Goal: Information Seeking & Learning: Learn about a topic

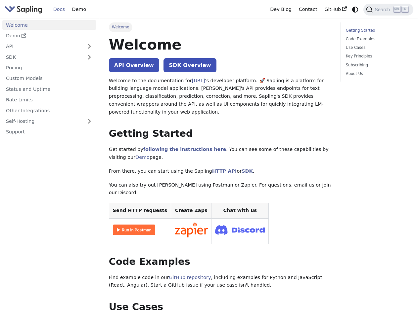
click at [355, 9] on icon "Switch between dark and light mode (currently system mode)" at bounding box center [355, 10] width 6 height 6
click at [388, 10] on span "Search" at bounding box center [382, 9] width 21 height 5
click at [89, 46] on button "Expand sidebar category 'API'" at bounding box center [89, 47] width 13 height 10
click at [89, 57] on button "Expand sidebar category 'SDK'" at bounding box center [89, 59] width 13 height 10
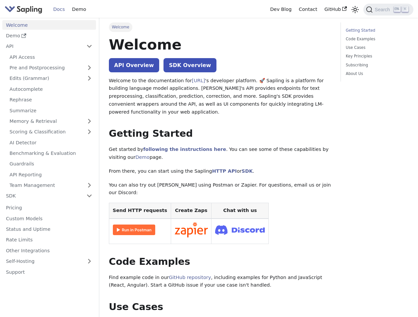
click at [49, 257] on link "Self-Hosting" at bounding box center [49, 262] width 94 height 10
